Goal: Transaction & Acquisition: Purchase product/service

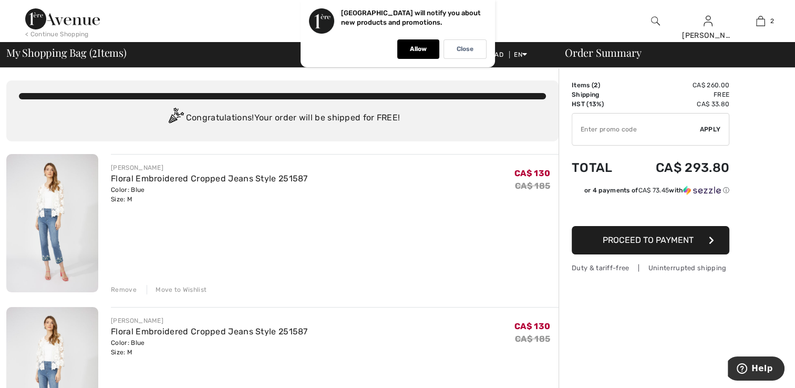
click at [88, 198] on img at bounding box center [52, 223] width 92 height 138
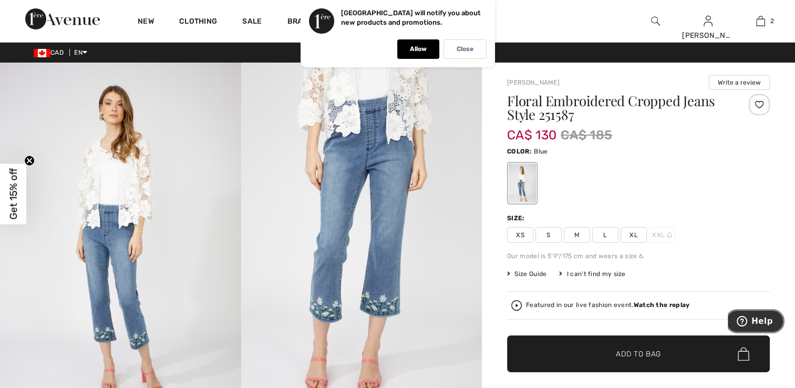
click at [761, 321] on span "Help" at bounding box center [763, 321] width 22 height 9
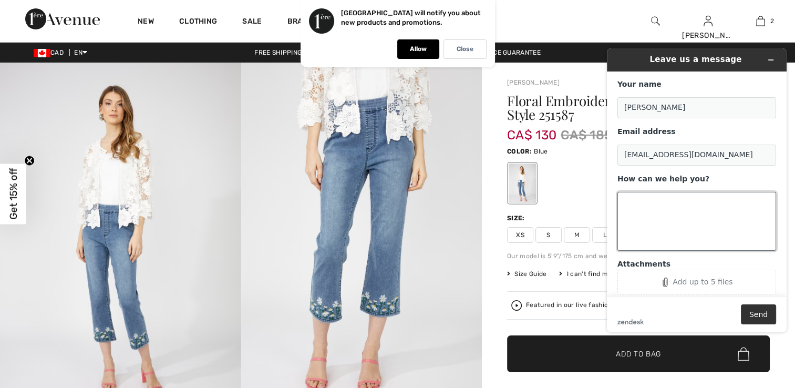
click at [625, 204] on textarea "How can we help you?" at bounding box center [697, 221] width 159 height 59
type textarea "i only want one pair of pants"
click at [762, 320] on button "Send" at bounding box center [758, 314] width 35 height 20
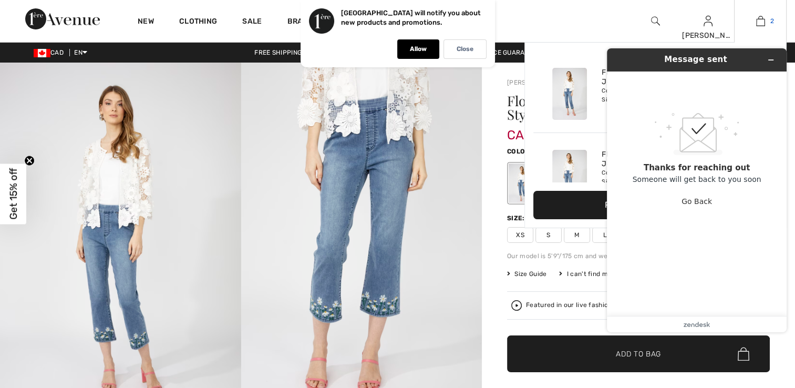
click at [765, 22] on link "2" at bounding box center [761, 21] width 52 height 13
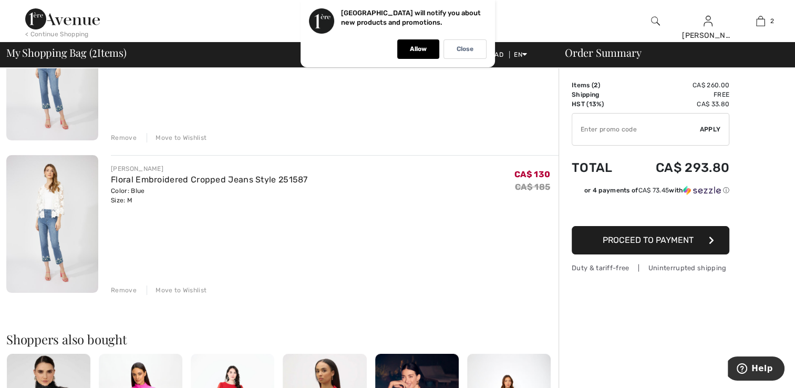
scroll to position [156, 0]
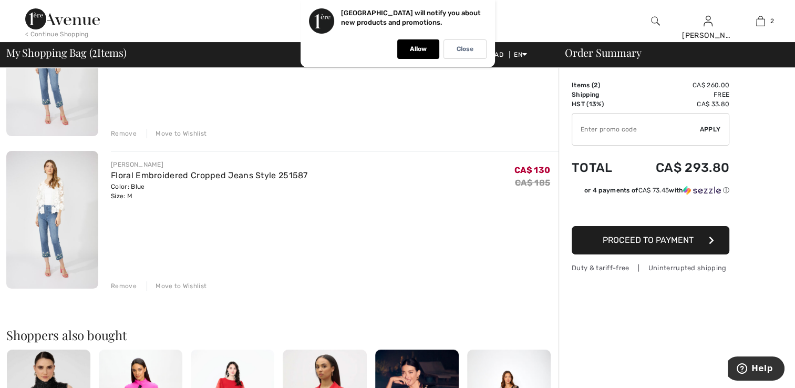
click at [78, 198] on img at bounding box center [52, 220] width 92 height 138
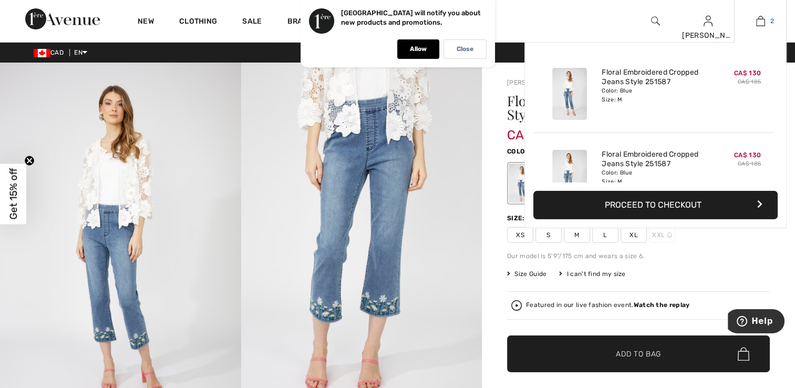
click at [778, 20] on link "2" at bounding box center [761, 21] width 52 height 13
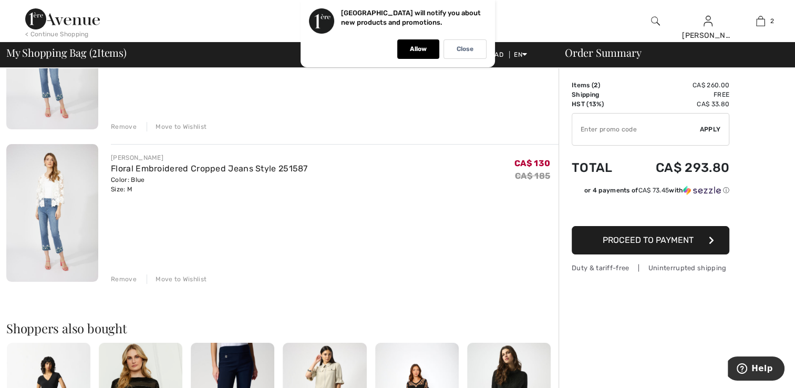
scroll to position [185, 0]
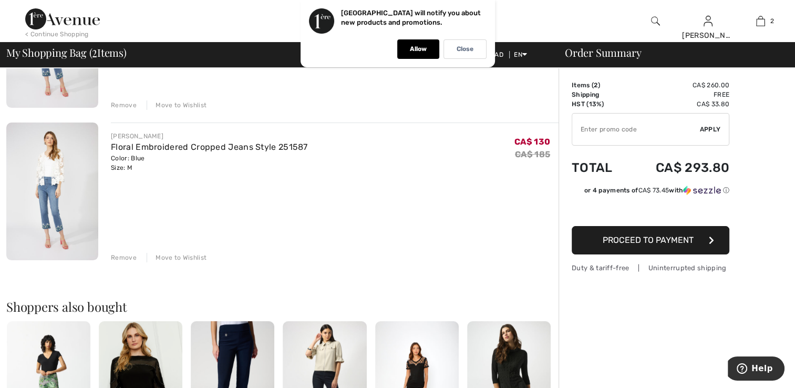
click at [117, 256] on div "Remove" at bounding box center [124, 257] width 26 height 9
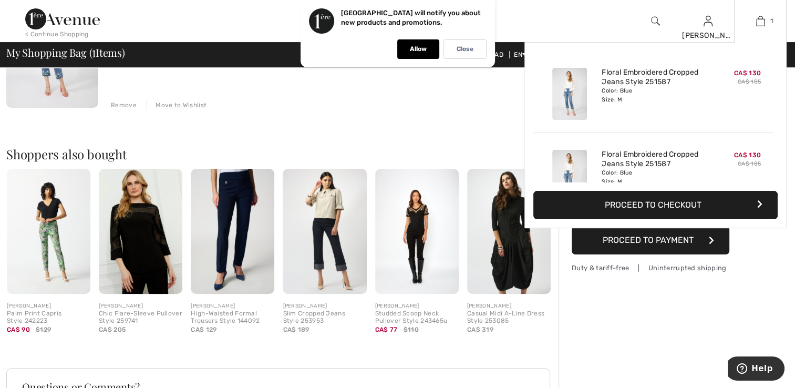
click at [770, 28] on div "1 Added to Bag Frank Lyman Floral Embroidered Cropped Jeans Style 251587 CA$ 13…" at bounding box center [760, 21] width 53 height 42
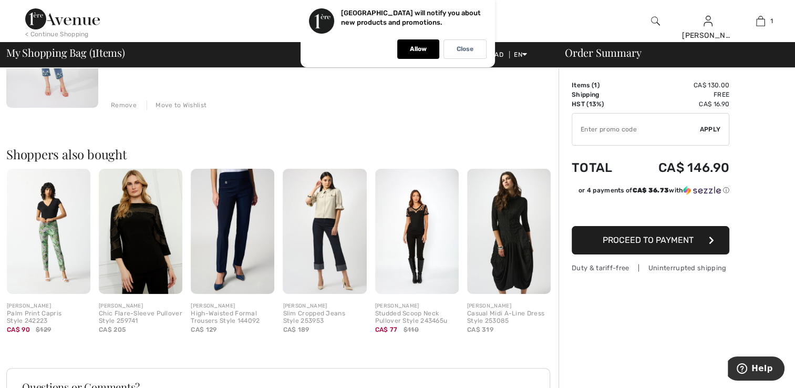
click at [705, 129] on span "Apply" at bounding box center [710, 129] width 21 height 9
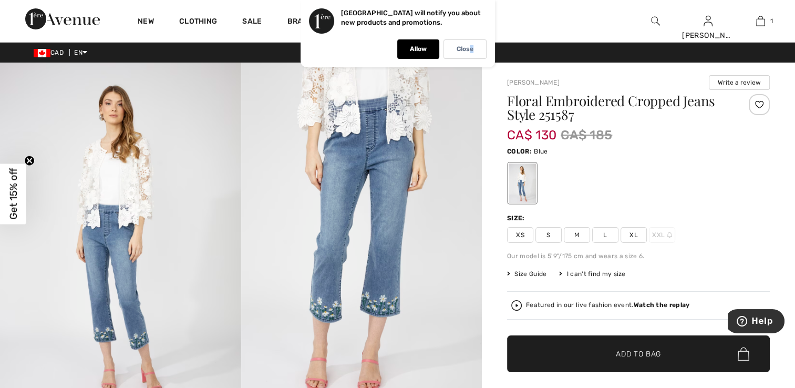
click at [472, 56] on div "Close" at bounding box center [465, 48] width 43 height 19
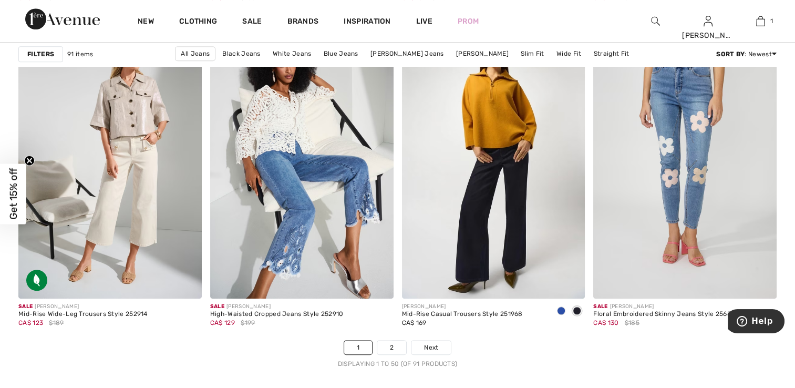
scroll to position [4667, 0]
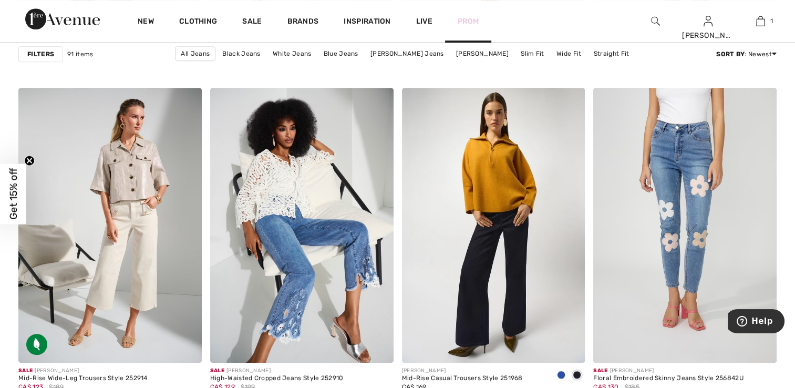
click at [473, 22] on link "Prom" at bounding box center [468, 21] width 21 height 11
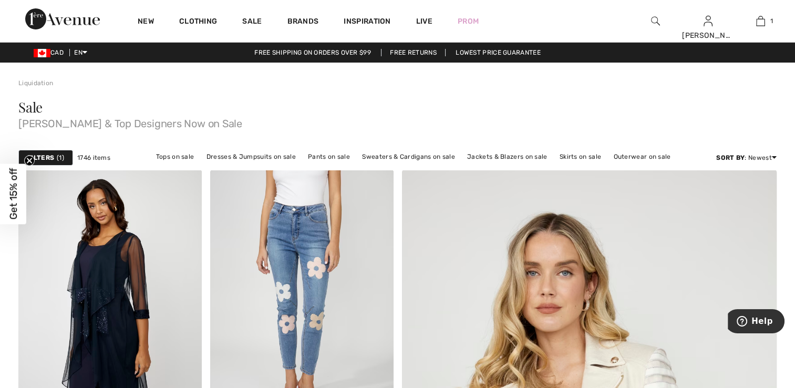
click at [15, 187] on span "Get 15% off" at bounding box center [13, 194] width 12 height 52
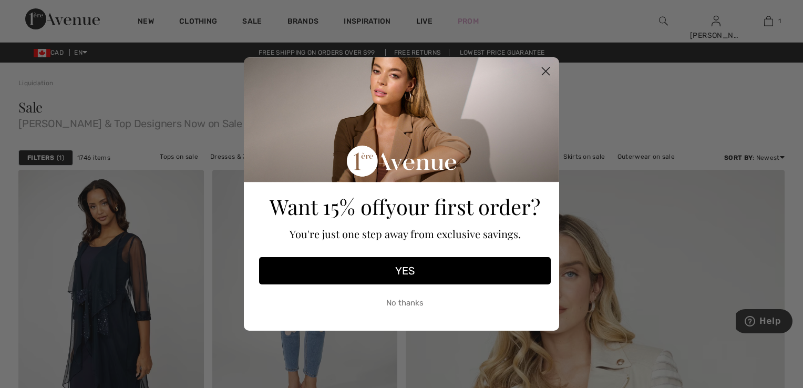
click at [402, 270] on button "YES" at bounding box center [405, 270] width 292 height 27
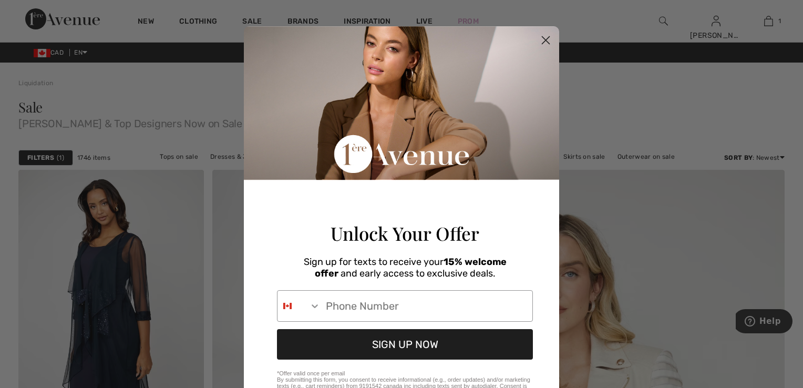
click at [543, 38] on icon "Close dialog" at bounding box center [546, 40] width 7 height 7
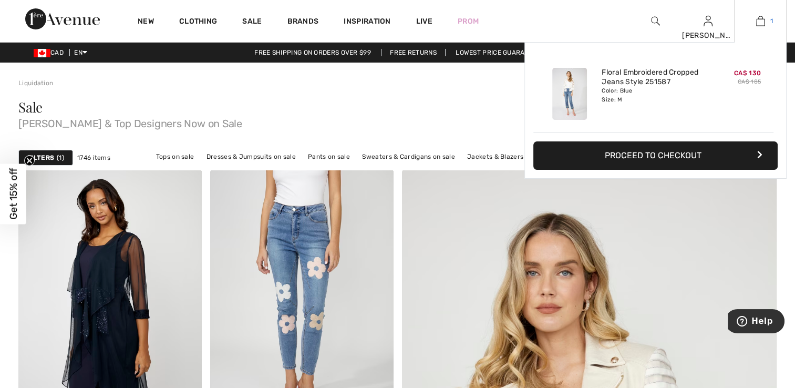
click at [763, 22] on img at bounding box center [761, 21] width 9 height 13
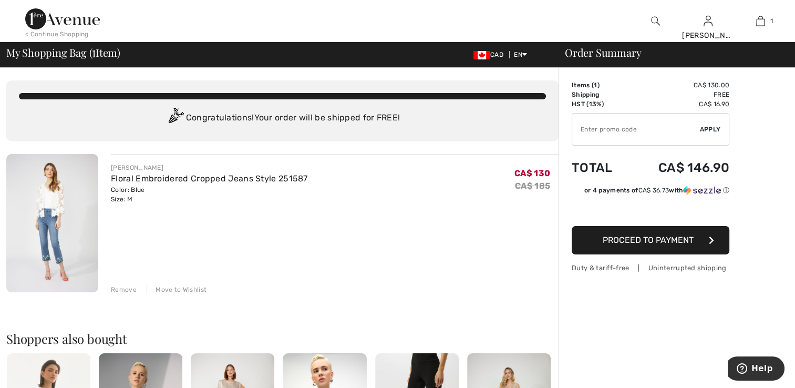
click at [650, 241] on span "Proceed to Payment" at bounding box center [648, 240] width 91 height 10
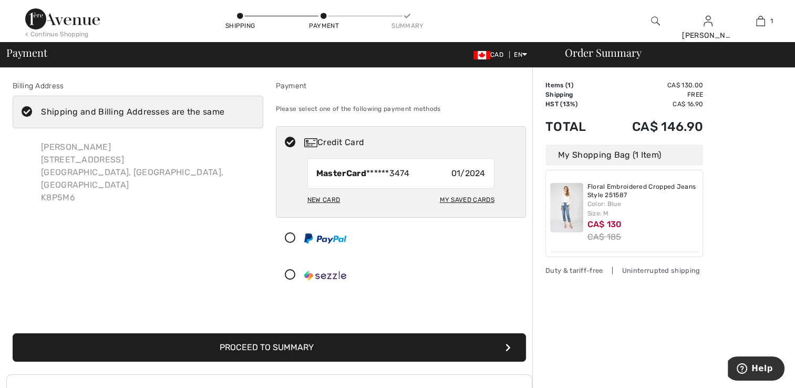
click at [464, 199] on div "My Saved Cards" at bounding box center [467, 200] width 55 height 18
radio input "true"
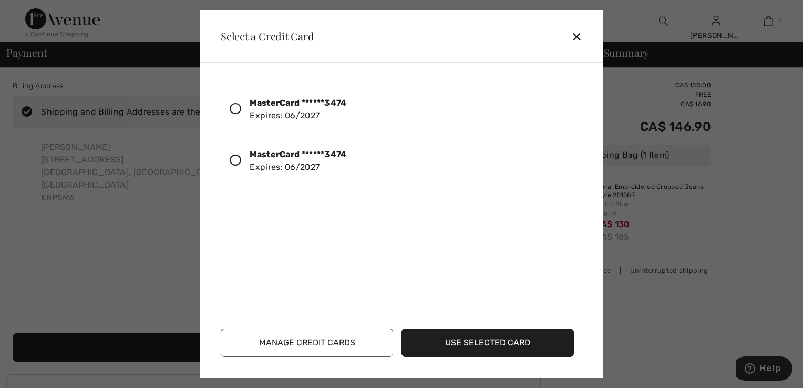
click at [235, 160] on icon at bounding box center [236, 161] width 12 height 12
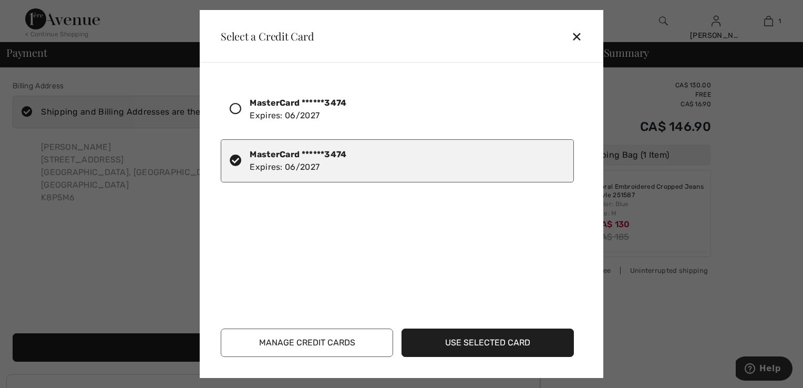
click at [495, 342] on button "Use Selected Card" at bounding box center [488, 343] width 172 height 28
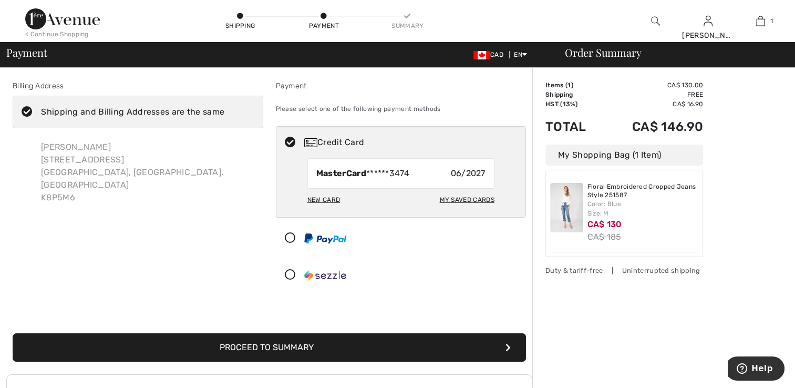
click at [256, 344] on button "Proceed to Summary" at bounding box center [270, 347] width 514 height 28
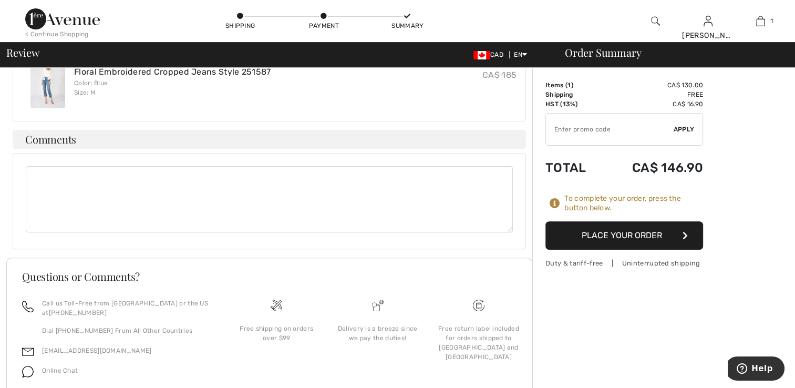
scroll to position [266, 0]
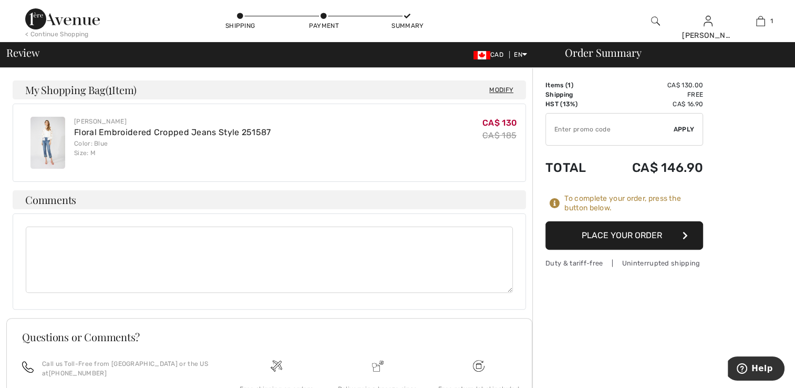
click at [635, 233] on button "Place Your Order" at bounding box center [625, 235] width 158 height 28
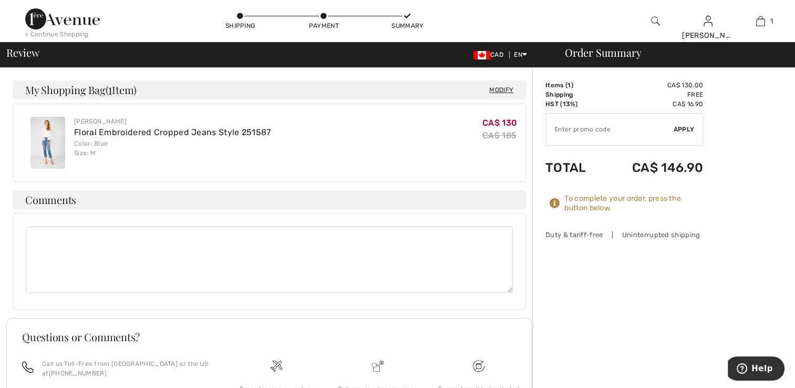
click at [49, 227] on textarea at bounding box center [269, 260] width 487 height 66
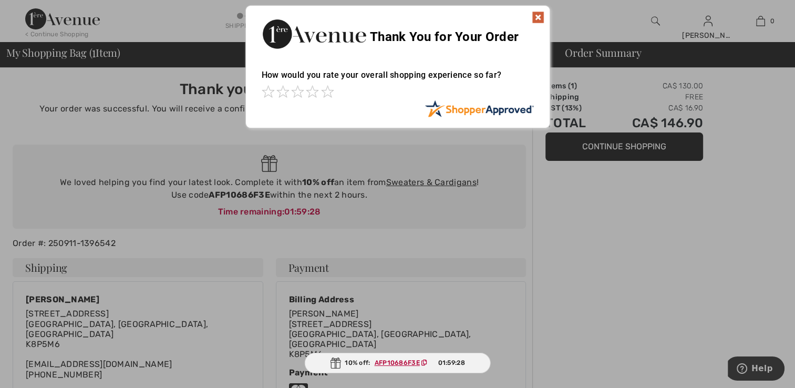
click at [386, 363] on ins "AFP10686F3E" at bounding box center [397, 362] width 45 height 7
click at [629, 150] on div at bounding box center [397, 194] width 795 height 388
click at [627, 142] on div at bounding box center [397, 194] width 795 height 388
click at [612, 150] on div at bounding box center [397, 194] width 795 height 388
click at [538, 17] on img at bounding box center [538, 17] width 13 height 13
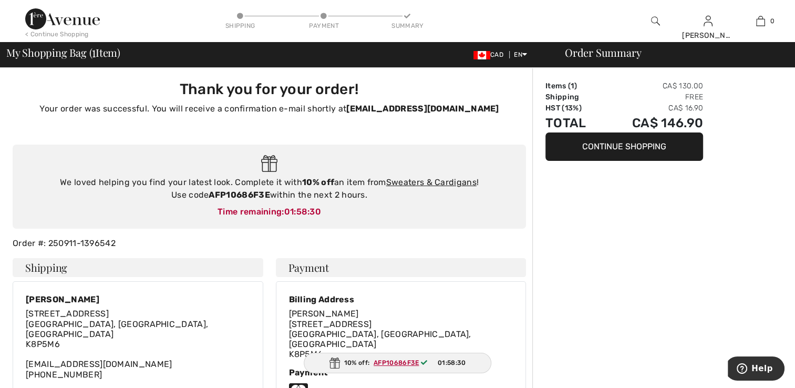
click at [620, 144] on button "Continue Shopping" at bounding box center [625, 146] width 158 height 28
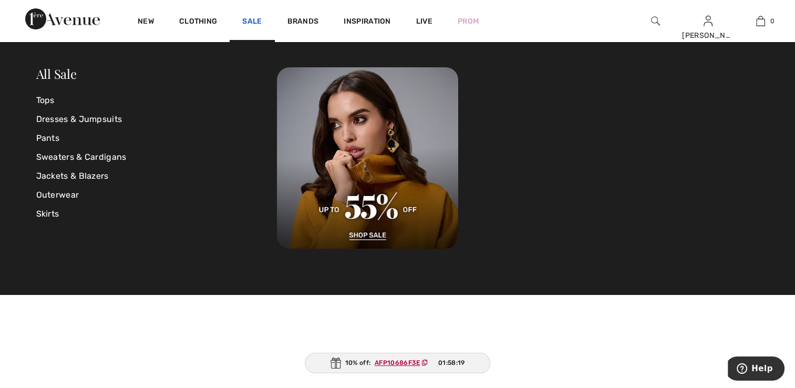
click at [254, 23] on link "Sale" at bounding box center [251, 22] width 19 height 11
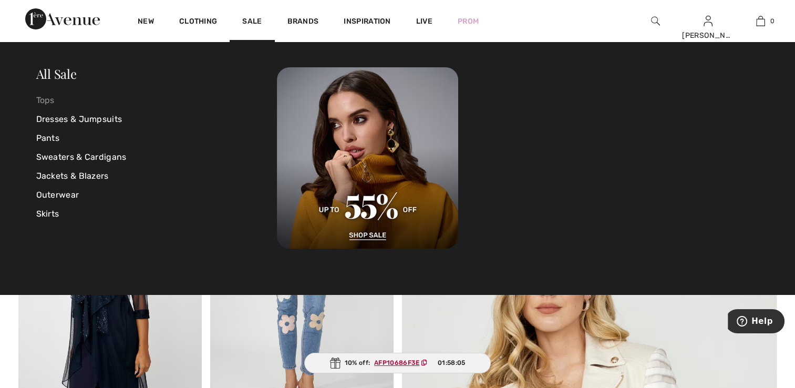
click at [45, 102] on link "Tops" at bounding box center [156, 100] width 241 height 19
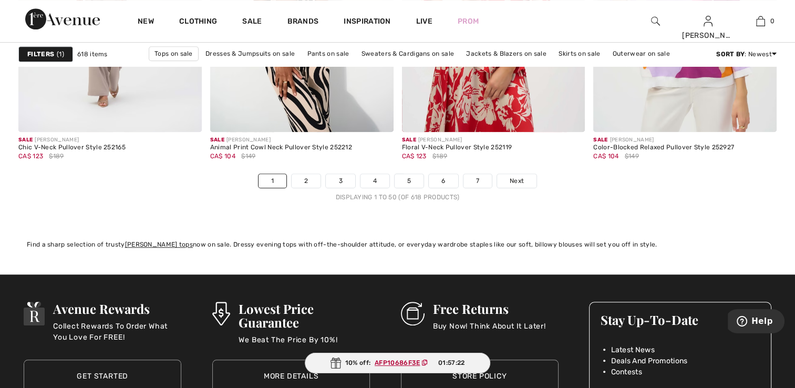
scroll to position [4917, 0]
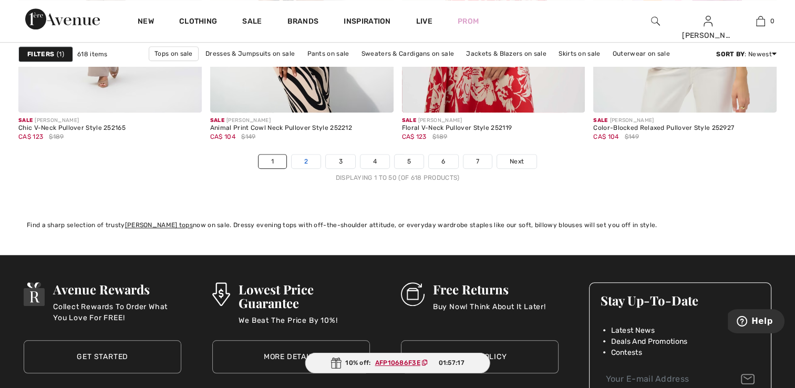
click at [306, 162] on link "2" at bounding box center [306, 162] width 29 height 14
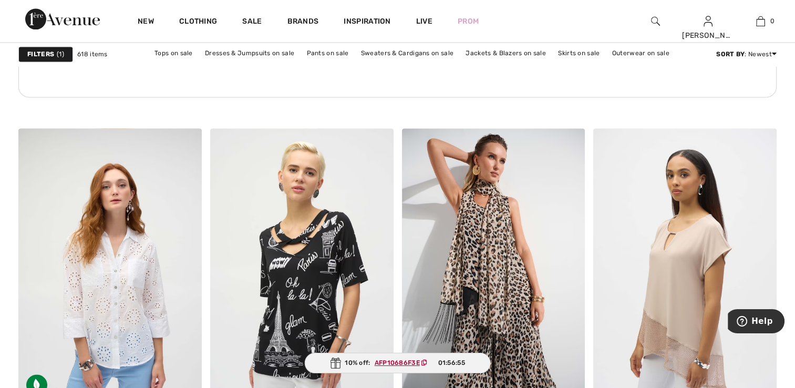
scroll to position [1535, 0]
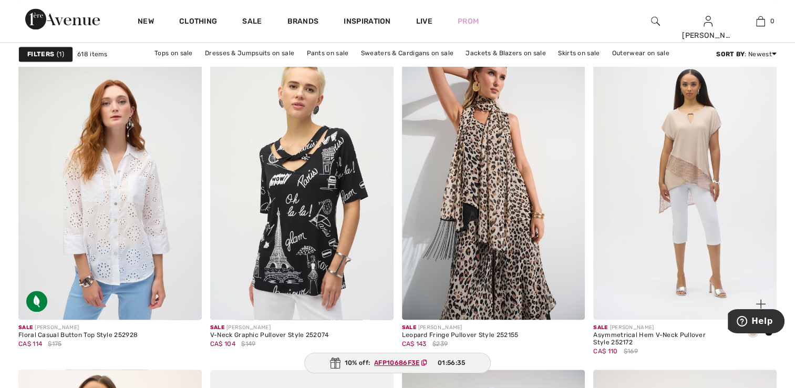
click at [696, 154] on img at bounding box center [685, 182] width 183 height 275
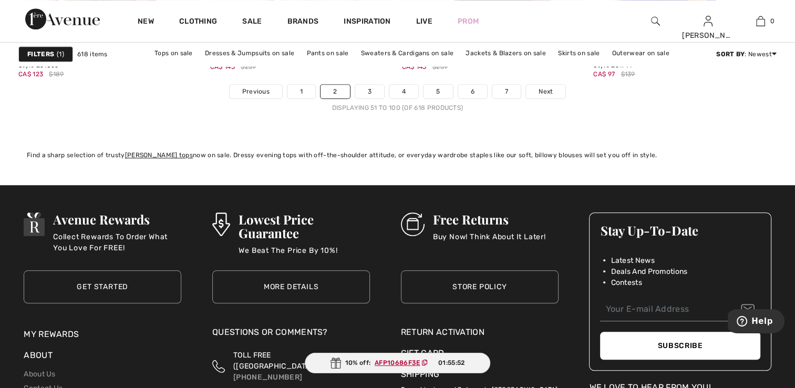
scroll to position [4942, 0]
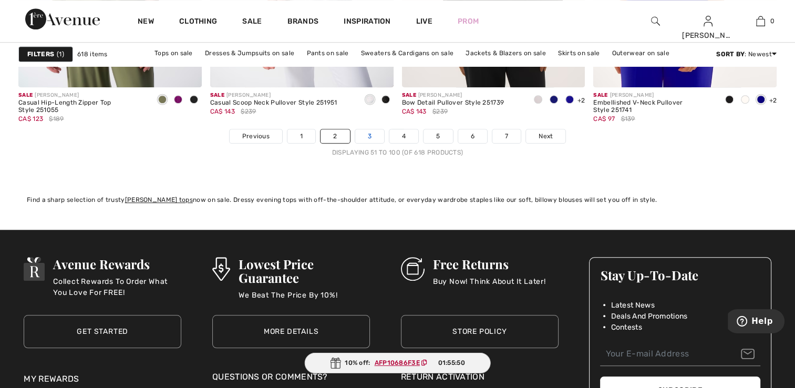
click at [366, 134] on link "3" at bounding box center [369, 136] width 29 height 14
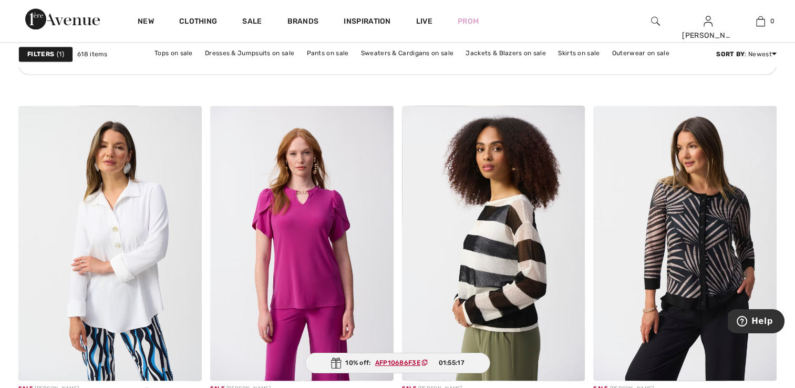
scroll to position [1545, 0]
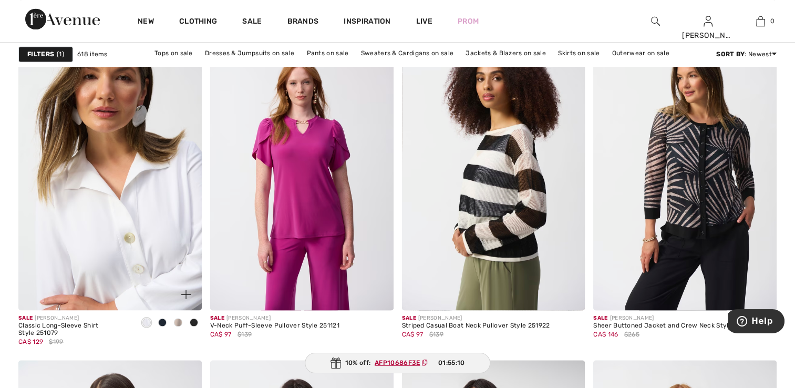
click at [146, 224] on img at bounding box center [109, 172] width 183 height 275
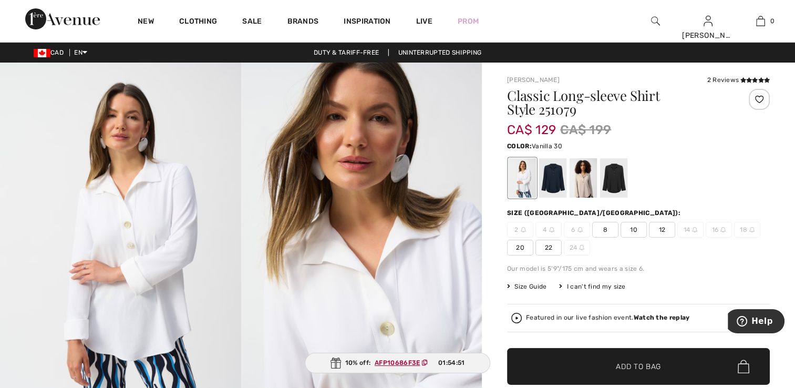
click at [524, 287] on span "Size Guide" at bounding box center [526, 286] width 39 height 9
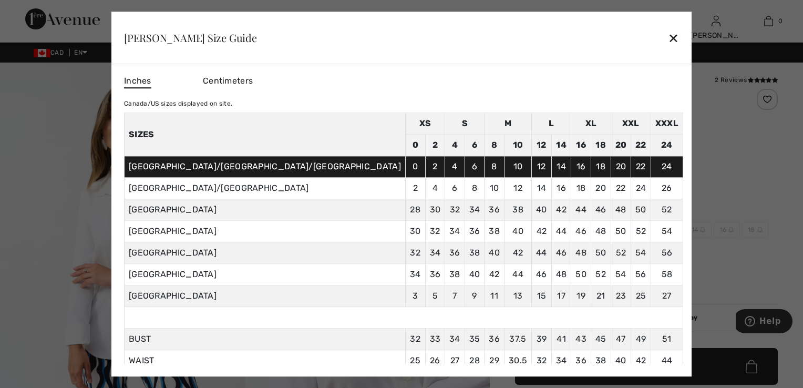
click at [668, 37] on div "✕" at bounding box center [673, 38] width 11 height 22
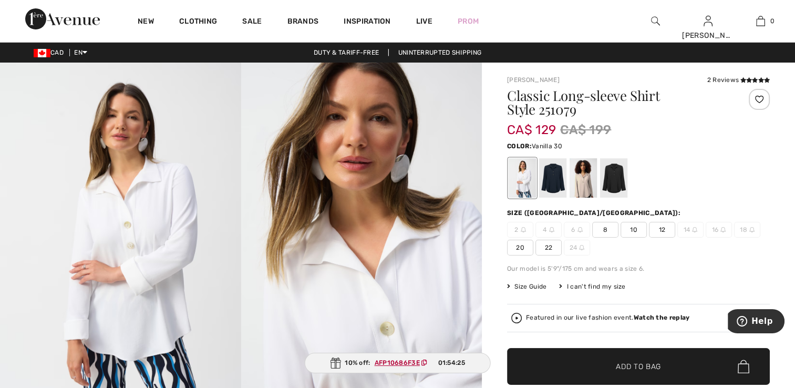
click at [532, 289] on span "Size Guide" at bounding box center [526, 286] width 39 height 9
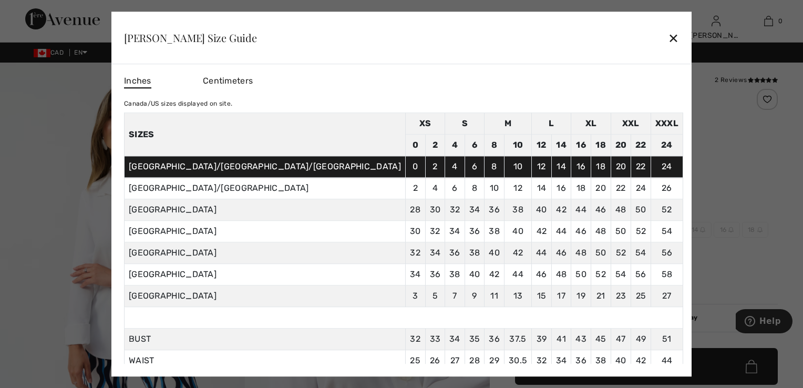
click at [668, 37] on div "✕" at bounding box center [673, 38] width 11 height 22
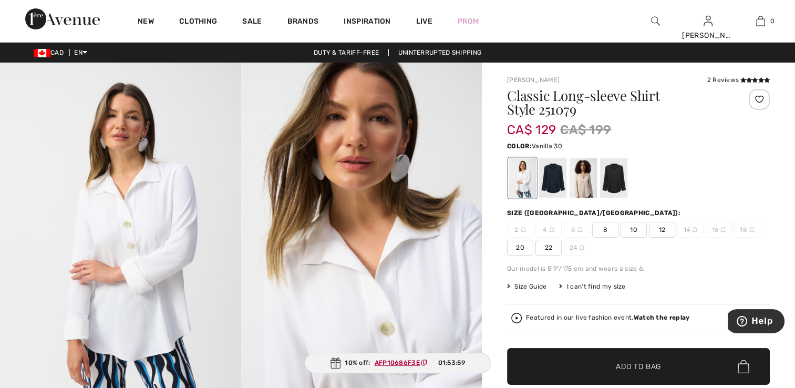
click at [627, 363] on span "Add to Bag" at bounding box center [638, 366] width 45 height 11
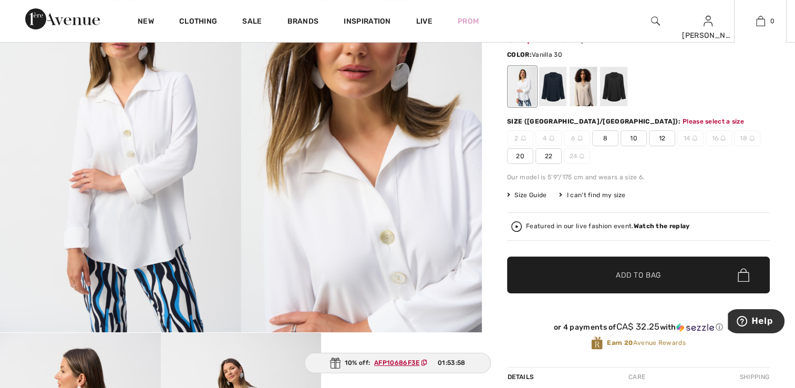
scroll to position [124, 0]
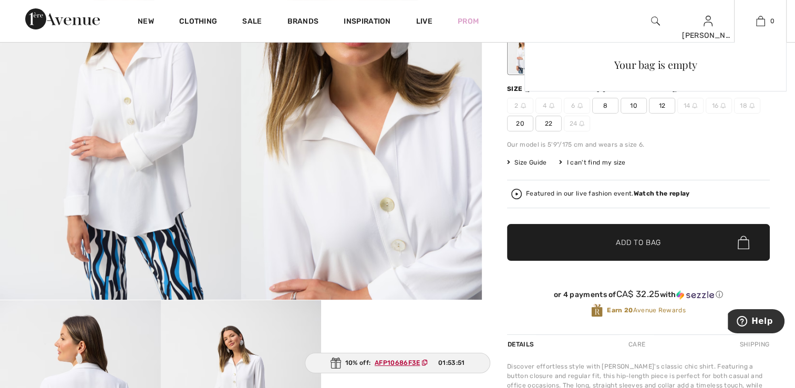
click at [636, 106] on div "Your bag is empty" at bounding box center [656, 135] width 262 height 187
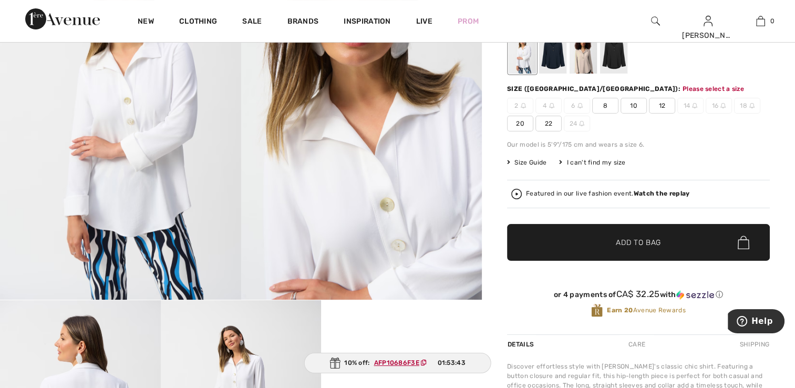
click at [633, 238] on span "Add to Bag" at bounding box center [638, 242] width 45 height 11
click at [631, 105] on span "10" at bounding box center [634, 106] width 26 height 16
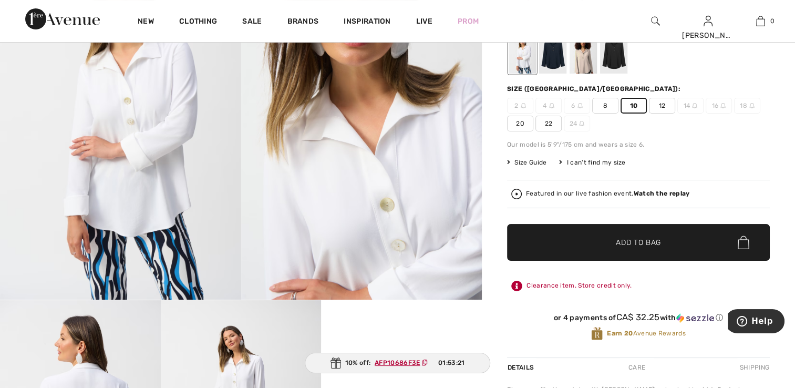
click at [631, 238] on span "Add to Bag" at bounding box center [638, 242] width 45 height 11
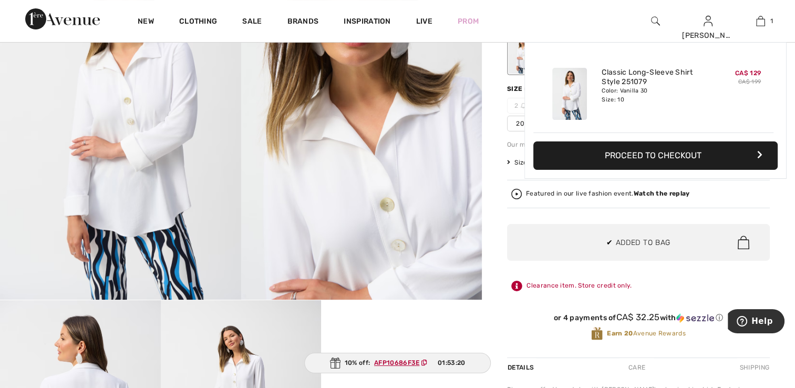
scroll to position [0, 0]
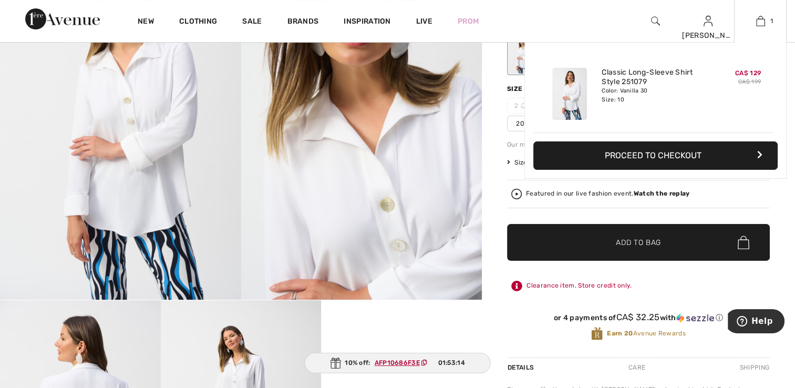
click at [674, 149] on button "Proceed to Checkout" at bounding box center [656, 155] width 244 height 28
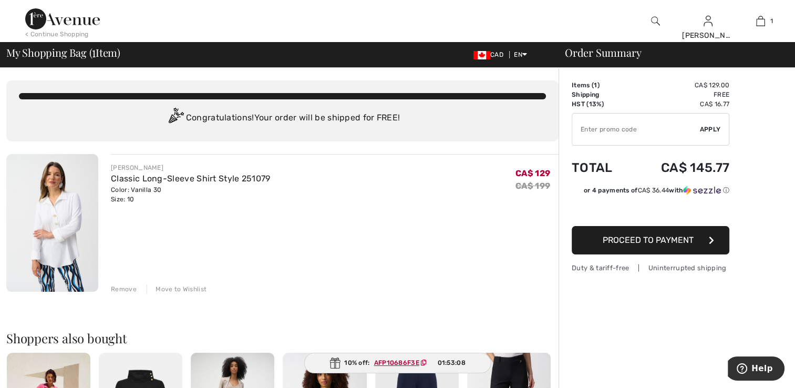
click at [579, 126] on input "TEXT" at bounding box center [637, 130] width 128 height 32
click at [709, 129] on span "Apply" at bounding box center [710, 129] width 21 height 9
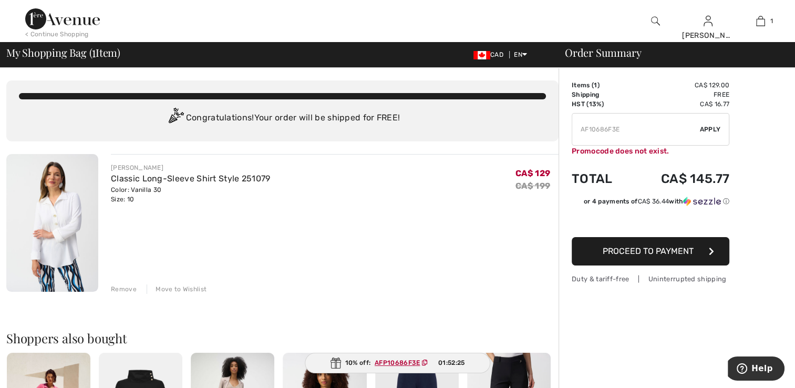
click at [398, 362] on ins "AFP10686F3E" at bounding box center [397, 362] width 45 height 7
drag, startPoint x: 711, startPoint y: 129, endPoint x: 716, endPoint y: 123, distance: 7.6
click at [716, 123] on div "✔ Apply Remove" at bounding box center [651, 129] width 158 height 33
click at [709, 130] on span "Apply" at bounding box center [710, 129] width 21 height 9
click at [393, 361] on ins "AFP10686F3E" at bounding box center [397, 362] width 45 height 7
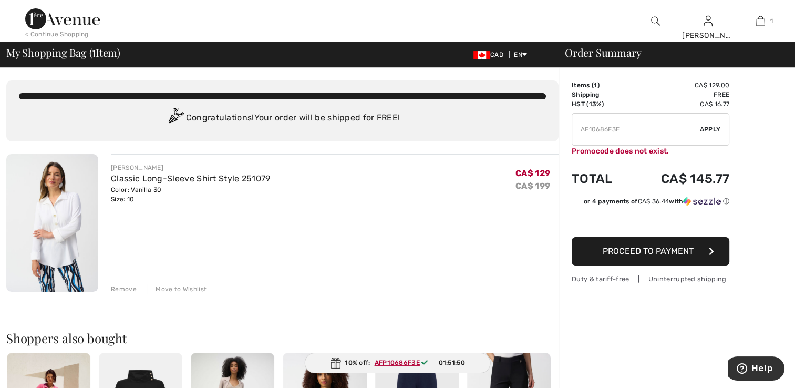
click at [393, 362] on ins "AFP10686F3E" at bounding box center [397, 362] width 45 height 7
click at [394, 361] on ins "AFP10686F3E" at bounding box center [397, 362] width 45 height 7
type input "AFAFP10686F3E10686F3E"
drag, startPoint x: 663, startPoint y: 127, endPoint x: 577, endPoint y: 132, distance: 86.4
click at [577, 132] on input "TEXT" at bounding box center [637, 130] width 128 height 32
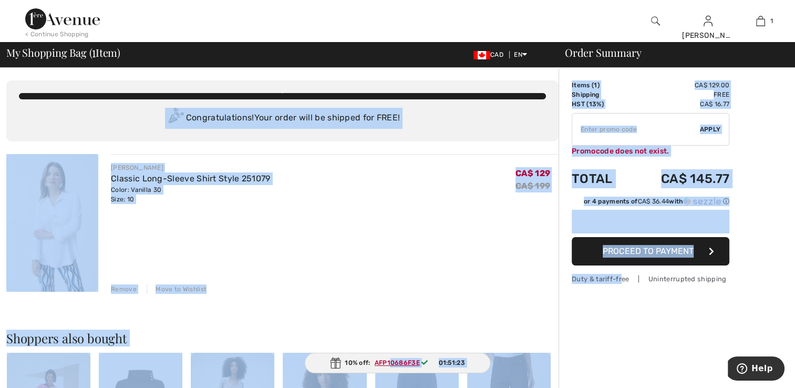
drag, startPoint x: 391, startPoint y: 363, endPoint x: 545, endPoint y: 415, distance: 162.1
click at [545, 387] on html "We value your privacy We use cookies to enhance your browsing experience, serve…" at bounding box center [397, 194] width 795 height 388
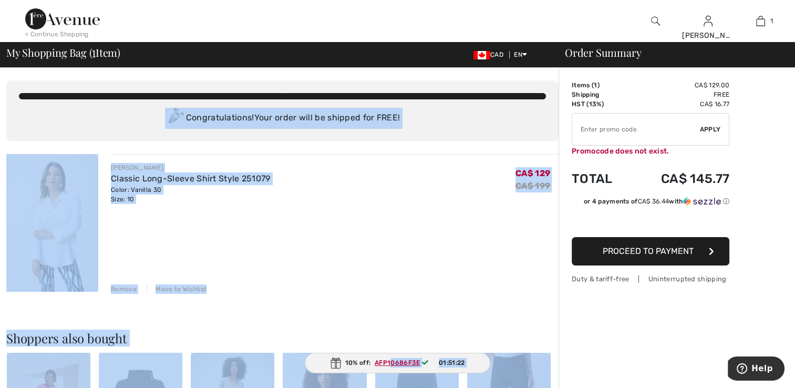
click at [393, 275] on div "JOSEPH RIBKOFF Classic Long-Sleeve Shirt Style 251079 Color: Vanilla 30 Size: 1…" at bounding box center [335, 224] width 448 height 140
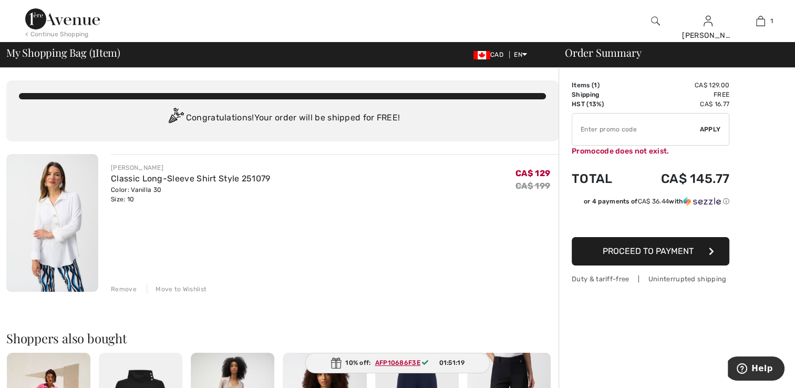
click at [358, 358] on div "10% off: AFP10686F3E 01:51:19" at bounding box center [398, 363] width 186 height 21
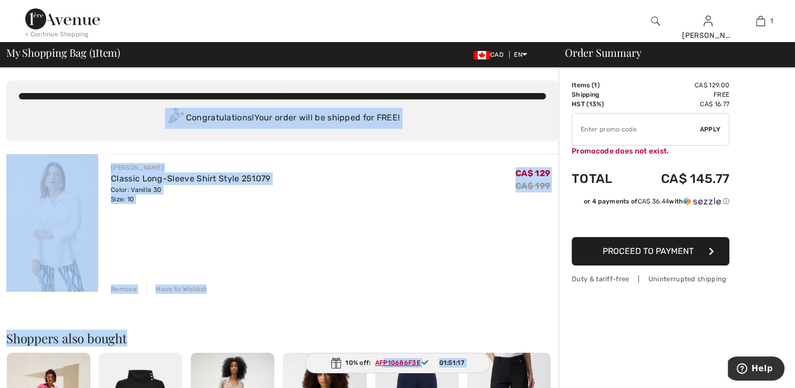
drag, startPoint x: 382, startPoint y: 364, endPoint x: 444, endPoint y: 308, distance: 84.5
click at [430, 270] on div "JOSEPH RIBKOFF Classic Long-Sleeve Shirt Style 251079 Color: Vanilla 30 Size: 1…" at bounding box center [335, 224] width 448 height 140
drag, startPoint x: 397, startPoint y: 361, endPoint x: 465, endPoint y: 287, distance: 100.5
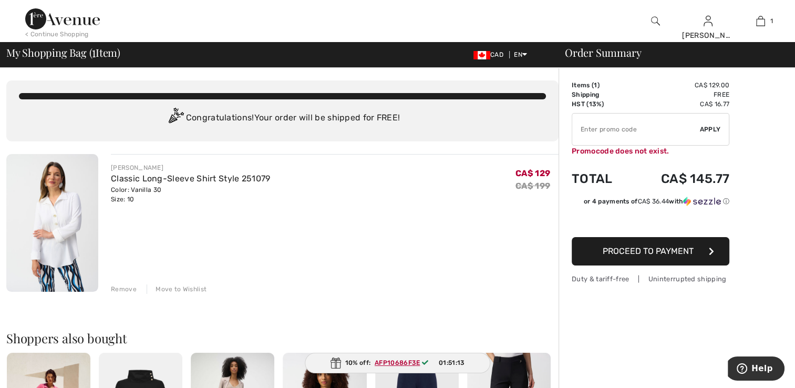
click at [425, 275] on div "JOSEPH RIBKOFF Classic Long-Sleeve Shirt Style 251079 Color: Vanilla 30 Size: 1…" at bounding box center [335, 224] width 448 height 140
click at [639, 254] on span "Proceed to Payment" at bounding box center [648, 251] width 91 height 10
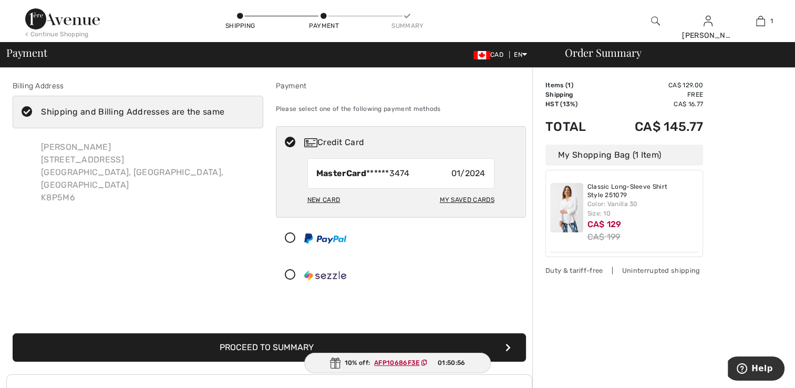
click at [461, 201] on div "My Saved Cards" at bounding box center [467, 200] width 55 height 18
radio input "true"
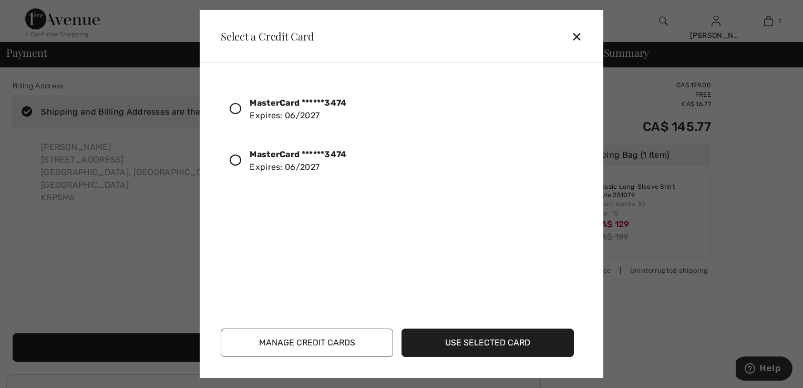
click at [237, 161] on icon at bounding box center [236, 161] width 12 height 12
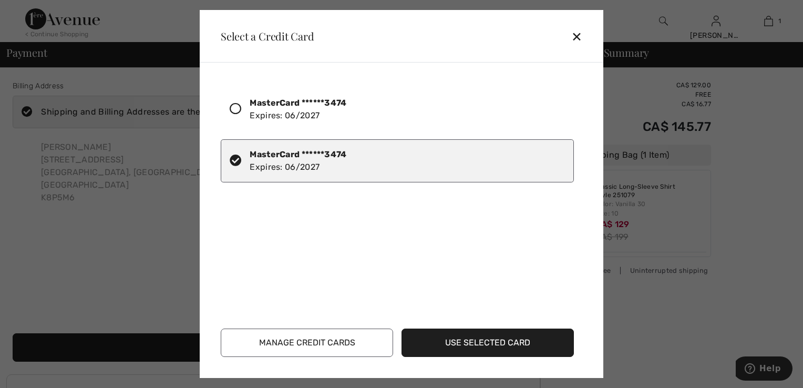
click at [519, 342] on button "Use Selected Card" at bounding box center [488, 343] width 172 height 28
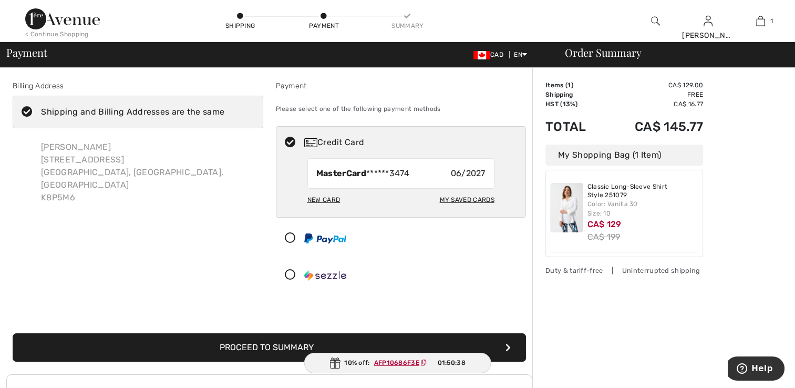
click at [269, 348] on button "Proceed to Summary" at bounding box center [270, 347] width 514 height 28
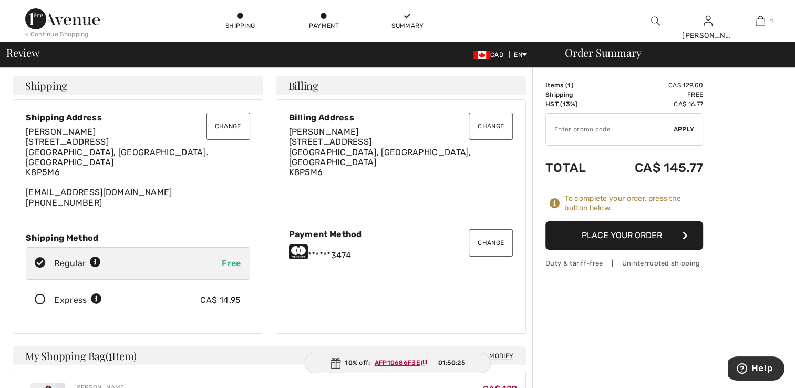
click at [387, 363] on ins "AFP10686F3E" at bounding box center [397, 362] width 45 height 7
click at [616, 237] on button "Place Your Order" at bounding box center [625, 235] width 158 height 28
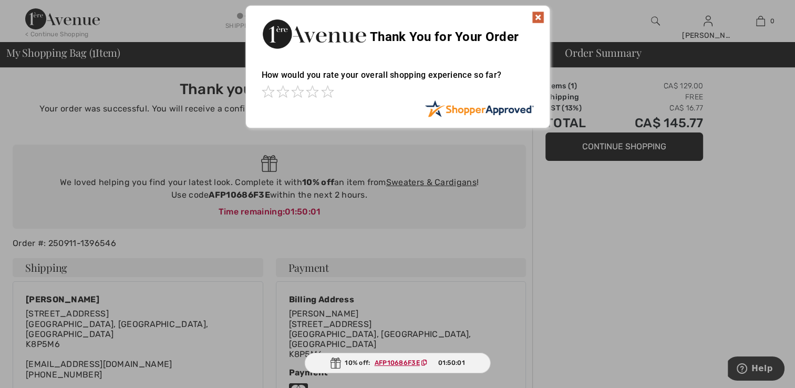
click at [534, 14] on img at bounding box center [538, 17] width 13 height 13
